Goal: Task Accomplishment & Management: Manage account settings

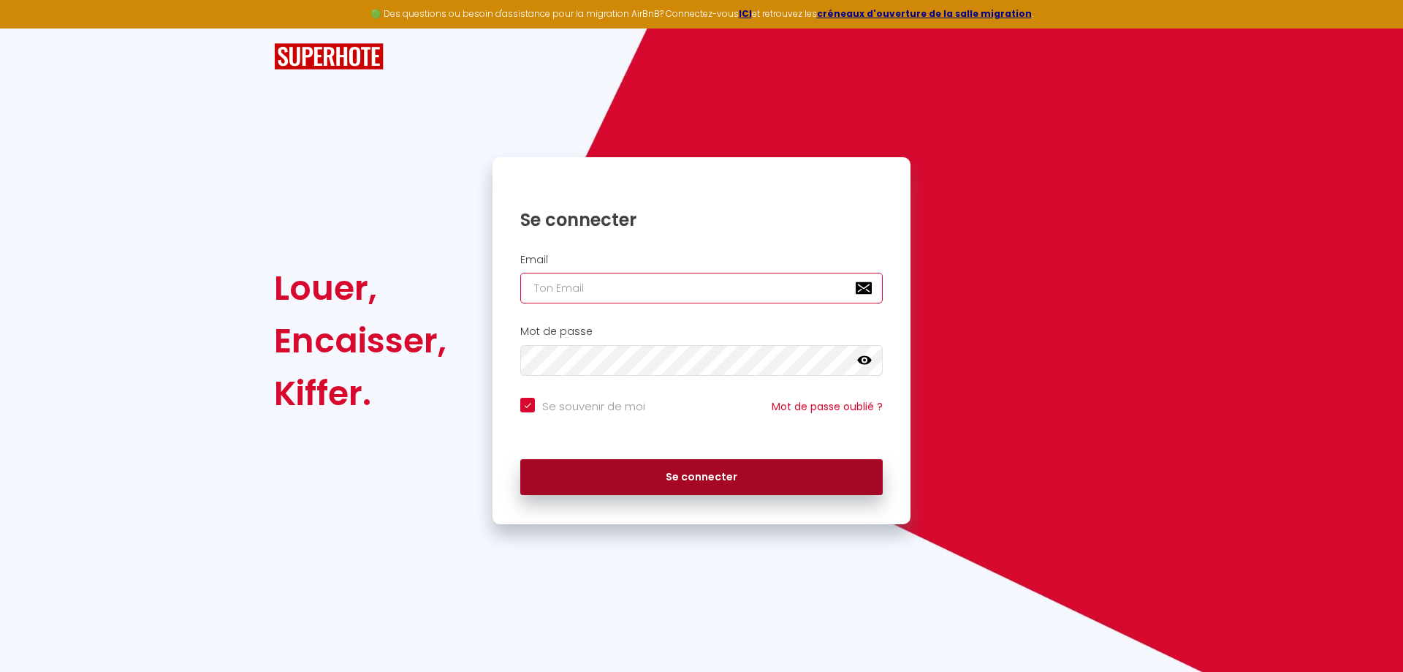
type input "[EMAIL_ADDRESS][DOMAIN_NAME]"
click at [695, 471] on button "Se connecter" at bounding box center [701, 477] width 363 height 37
checkbox input "true"
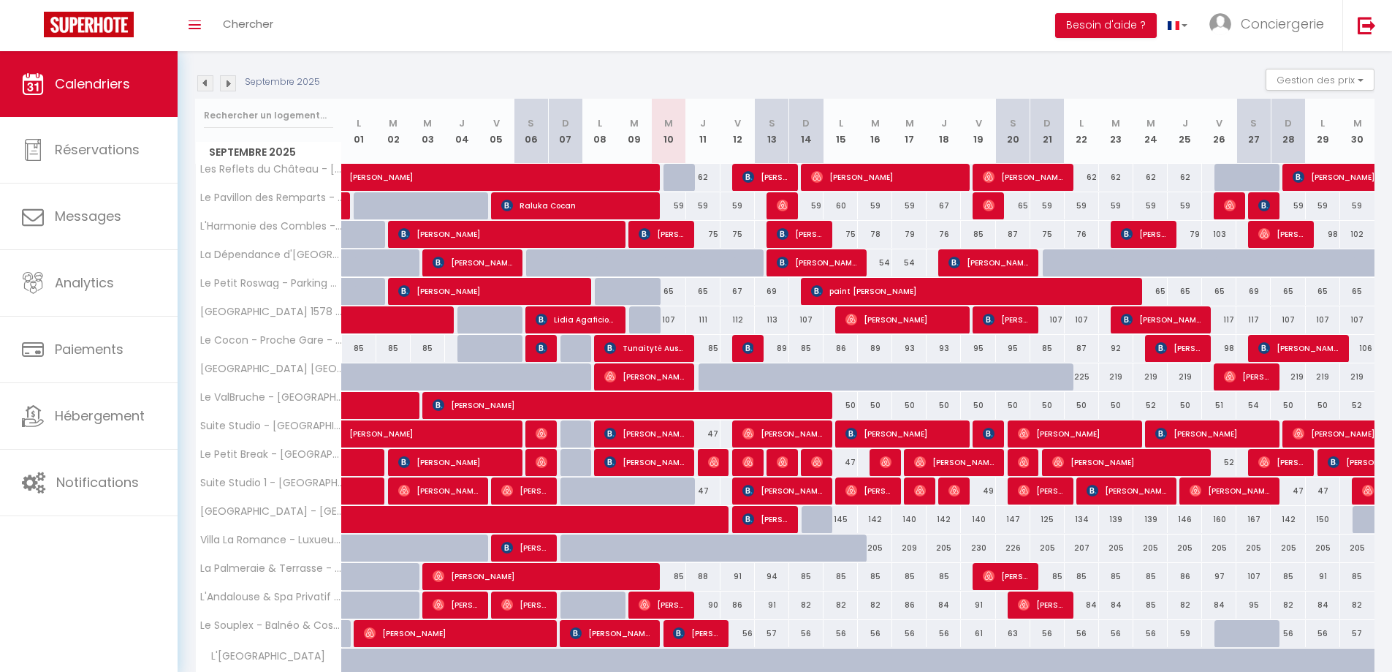
scroll to position [300, 0]
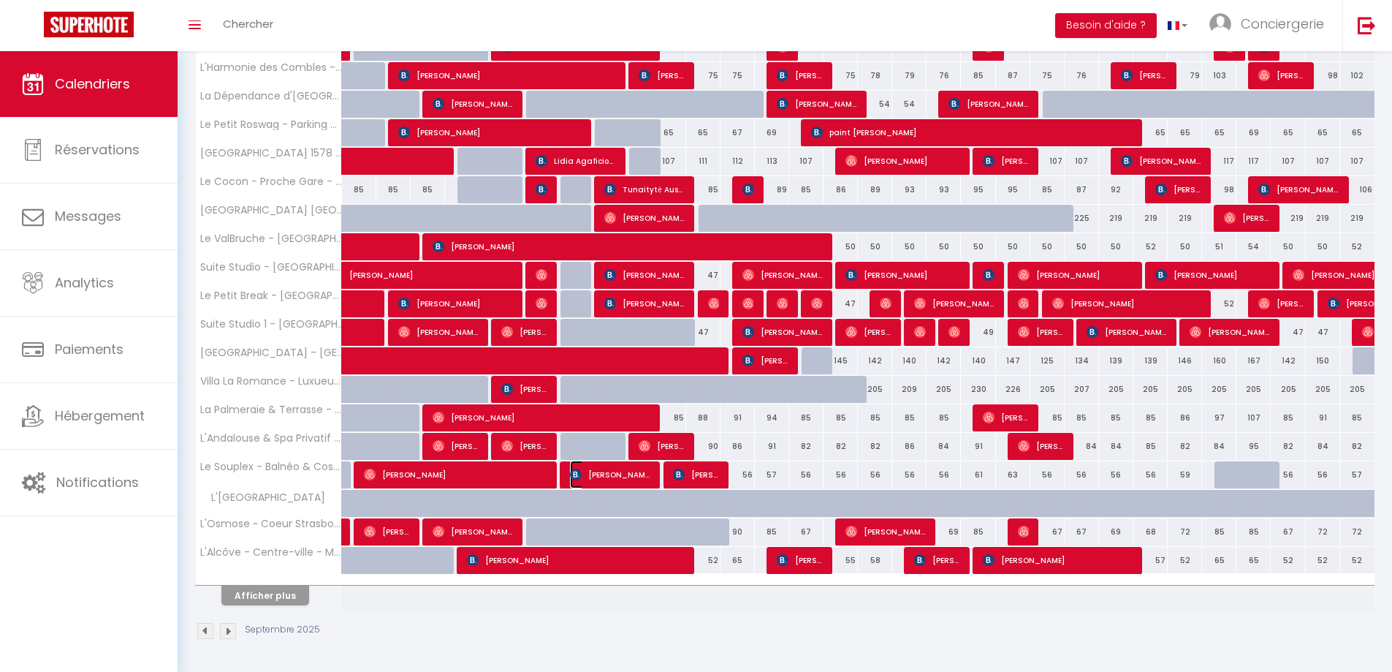
click at [611, 474] on span "[PERSON_NAME]" at bounding box center [610, 474] width 80 height 28
select select "OK"
select select "0"
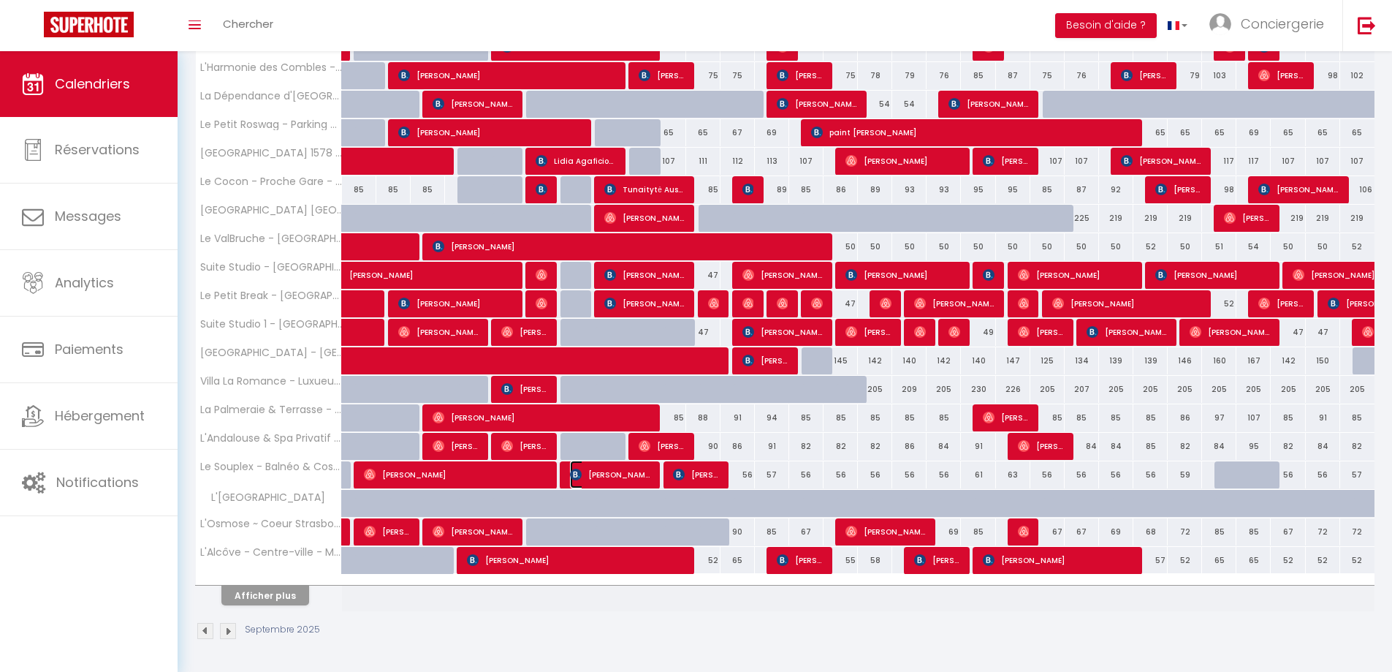
select select "1"
select select
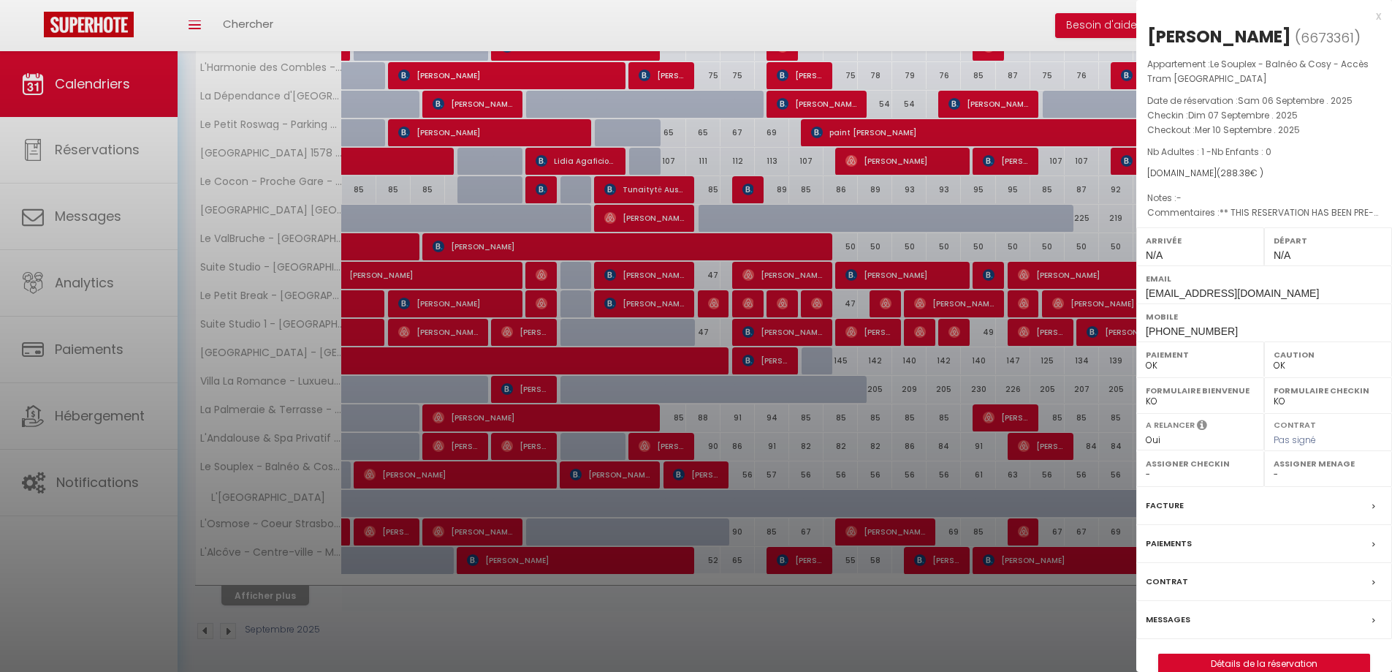
click at [1194, 617] on div "Messages" at bounding box center [1265, 620] width 256 height 38
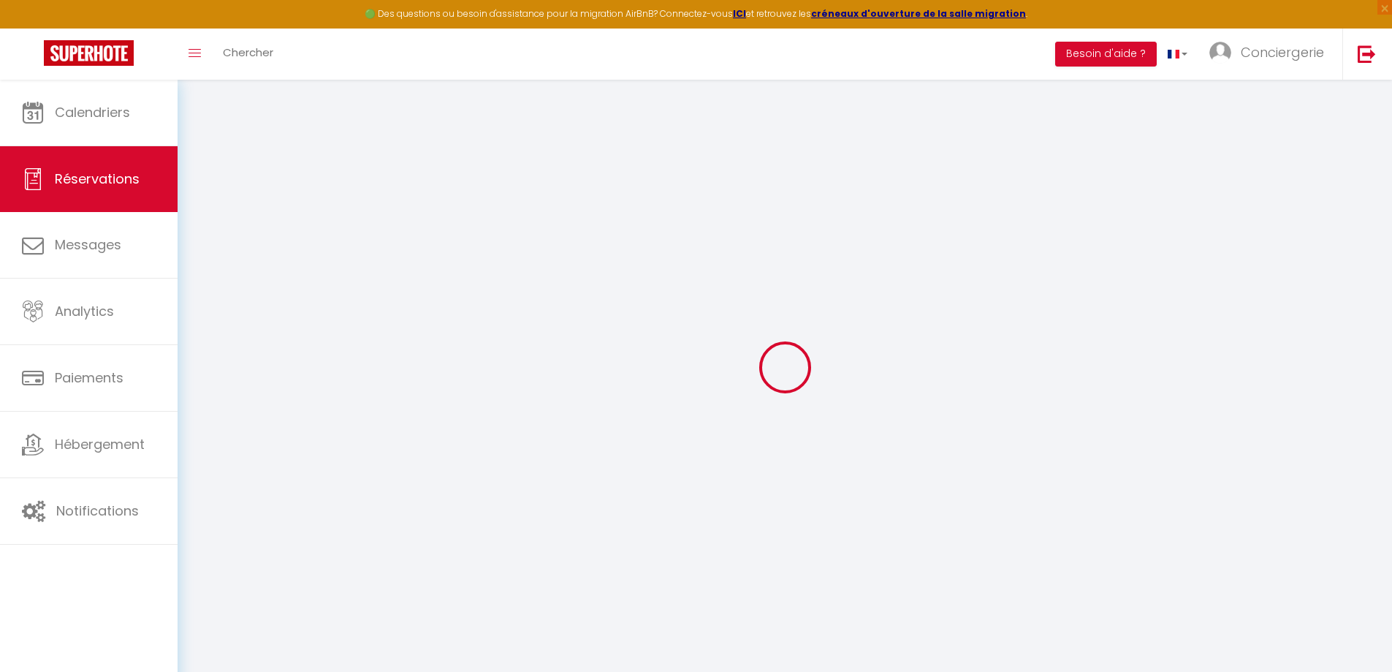
select select
checkbox input "false"
type textarea "** THIS RESERVATION HAS BEEN PRE-PAID ** BOOKING NOTE : Payment charge is EUR 4…"
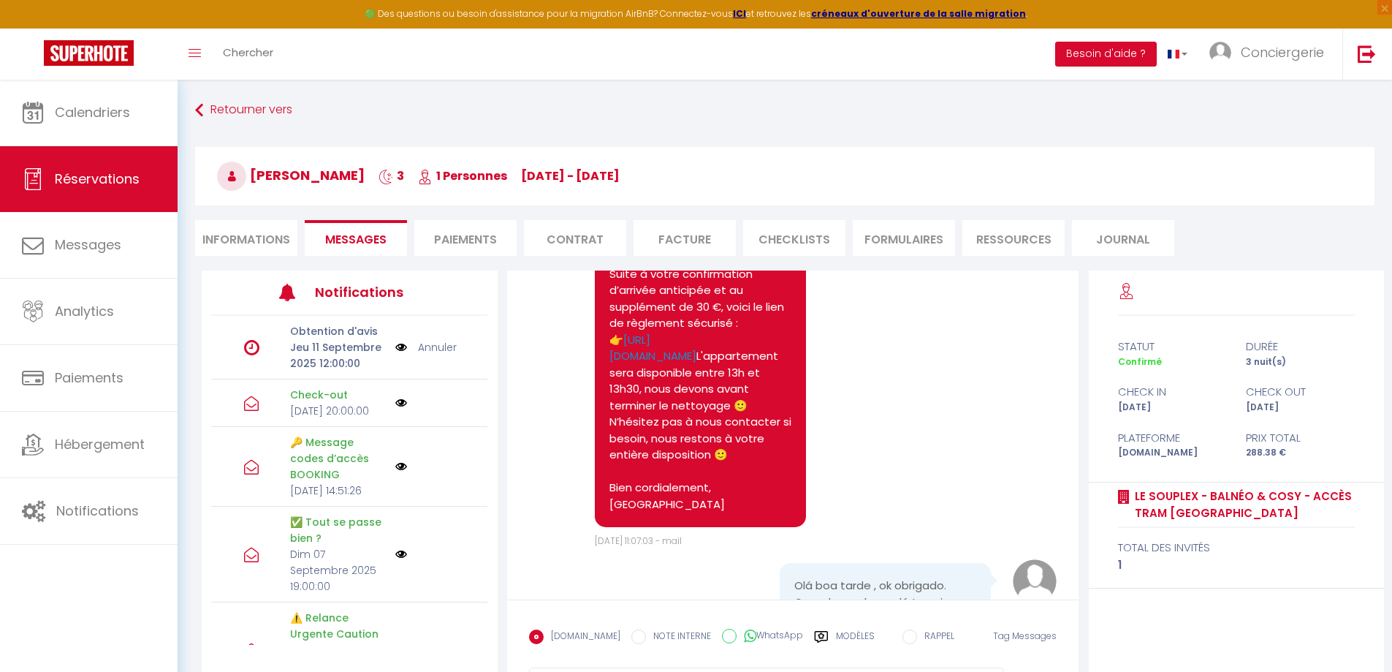
scroll to position [4821, 0]
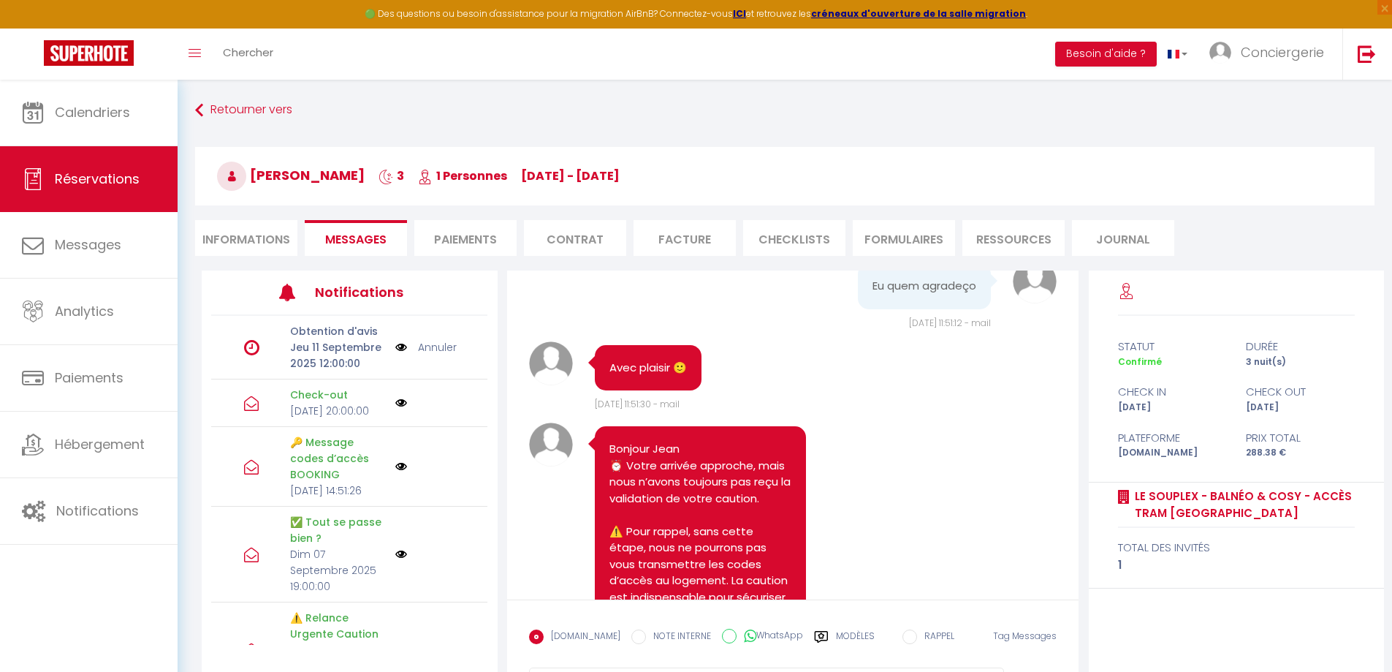
click at [902, 295] on pre "Eu quem agradeço" at bounding box center [925, 286] width 104 height 17
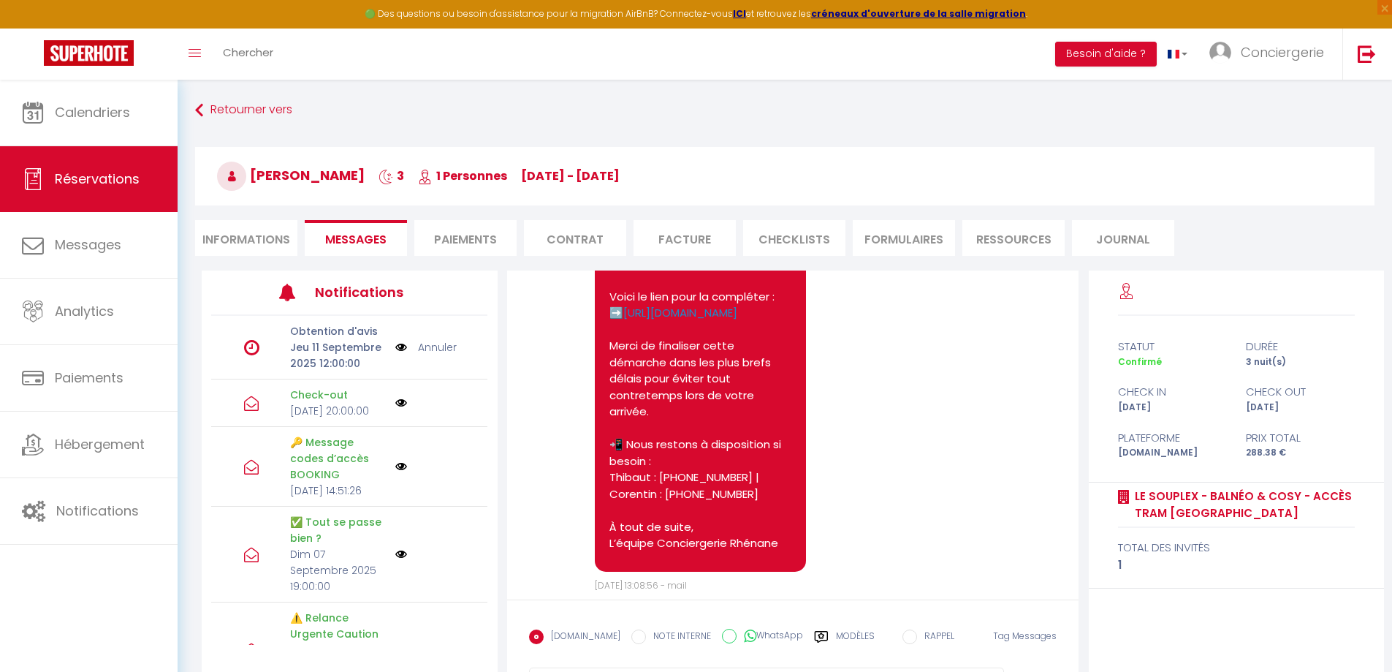
scroll to position [5260, 0]
